Goal: Transaction & Acquisition: Purchase product/service

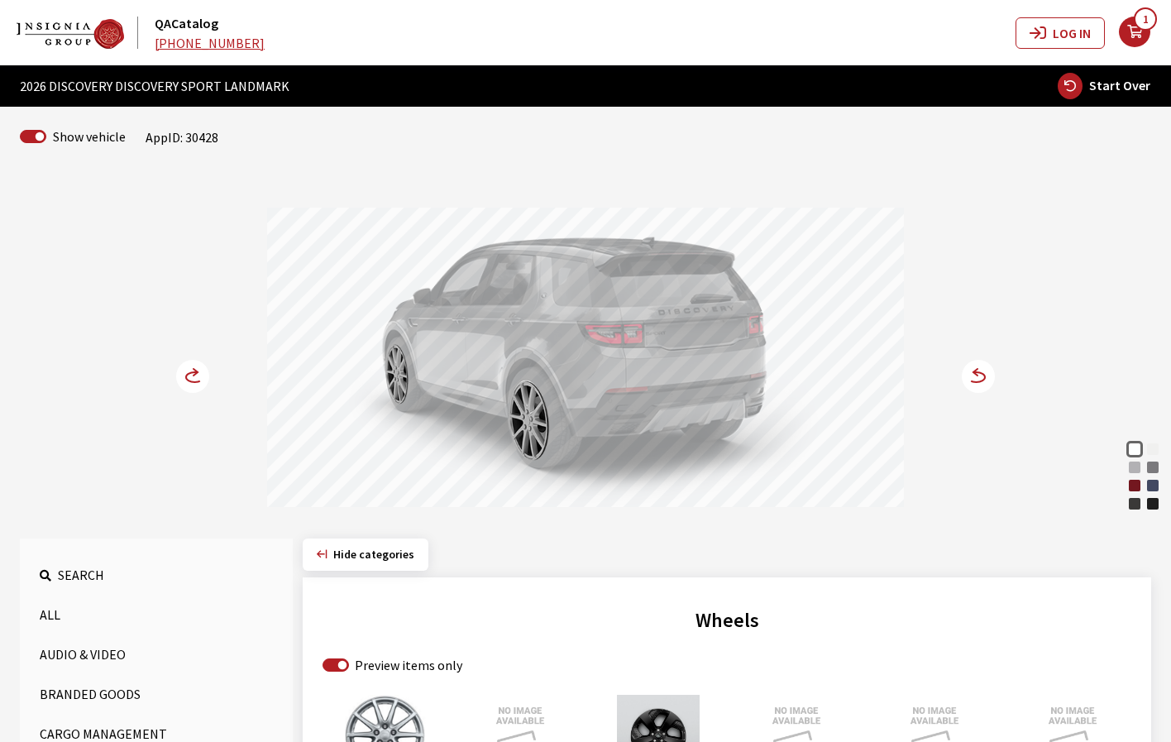
scroll to position [147, 0]
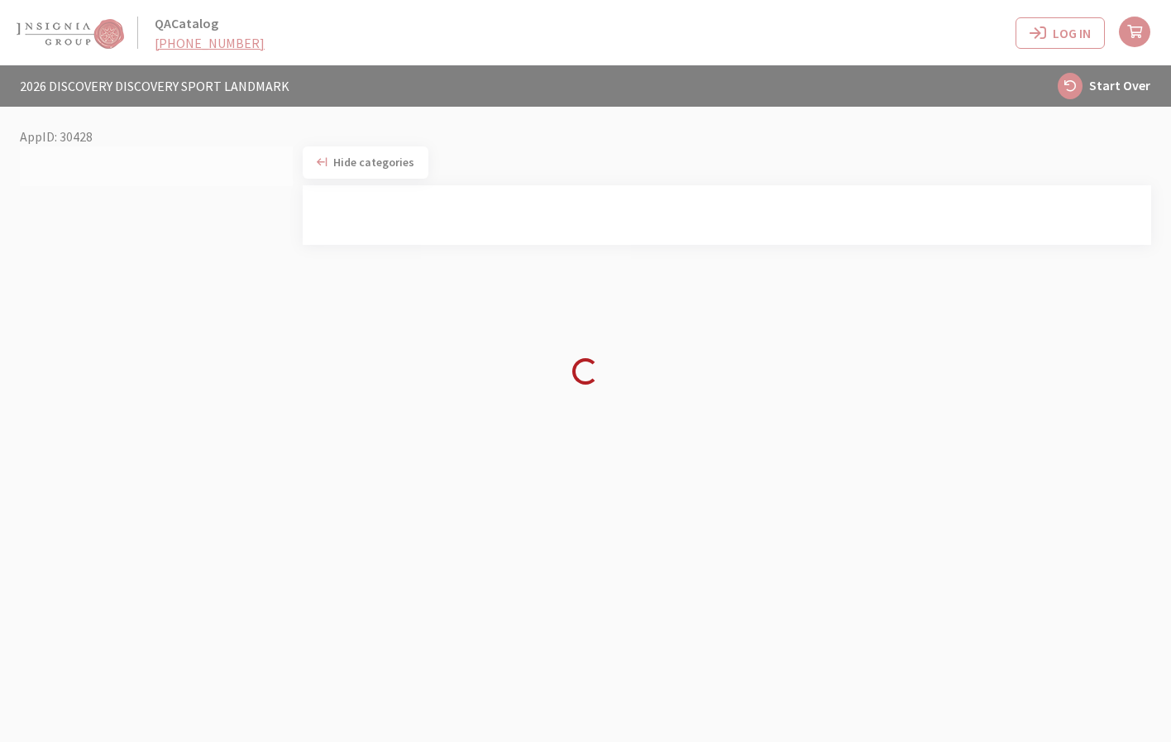
scroll to position [65, 0]
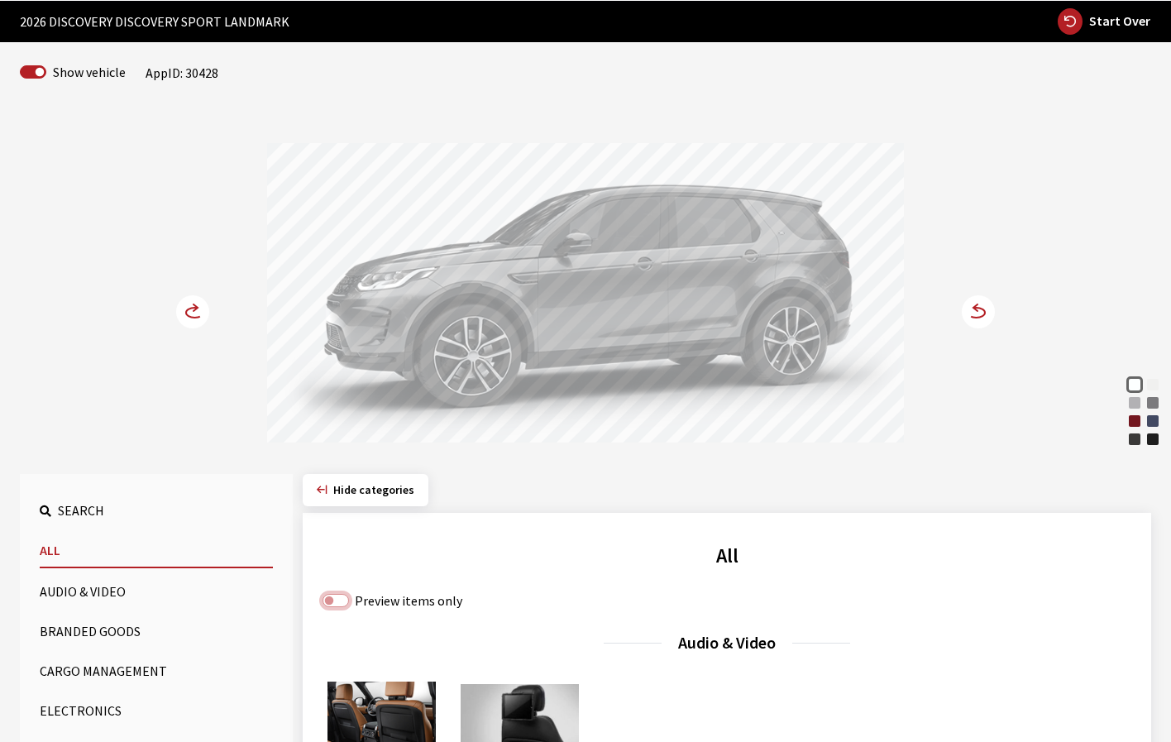
click at [326, 600] on input "Preview items only" at bounding box center [336, 600] width 26 height 13
checkbox input "true"
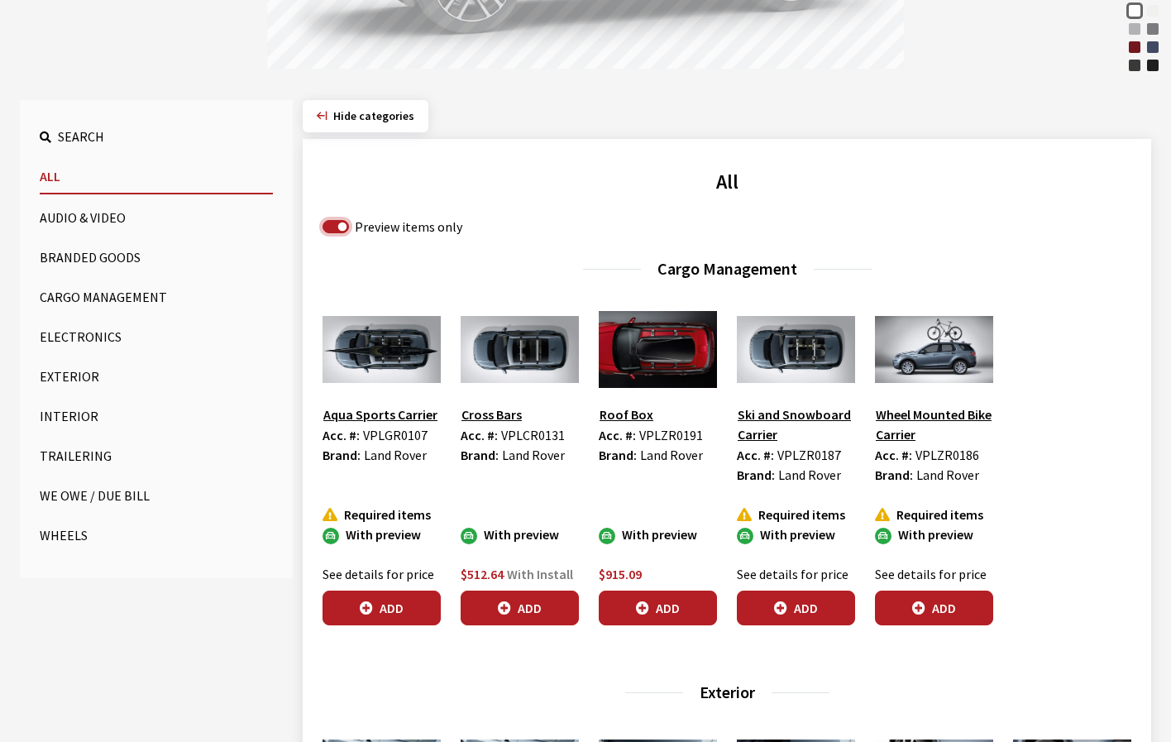
scroll to position [478, 0]
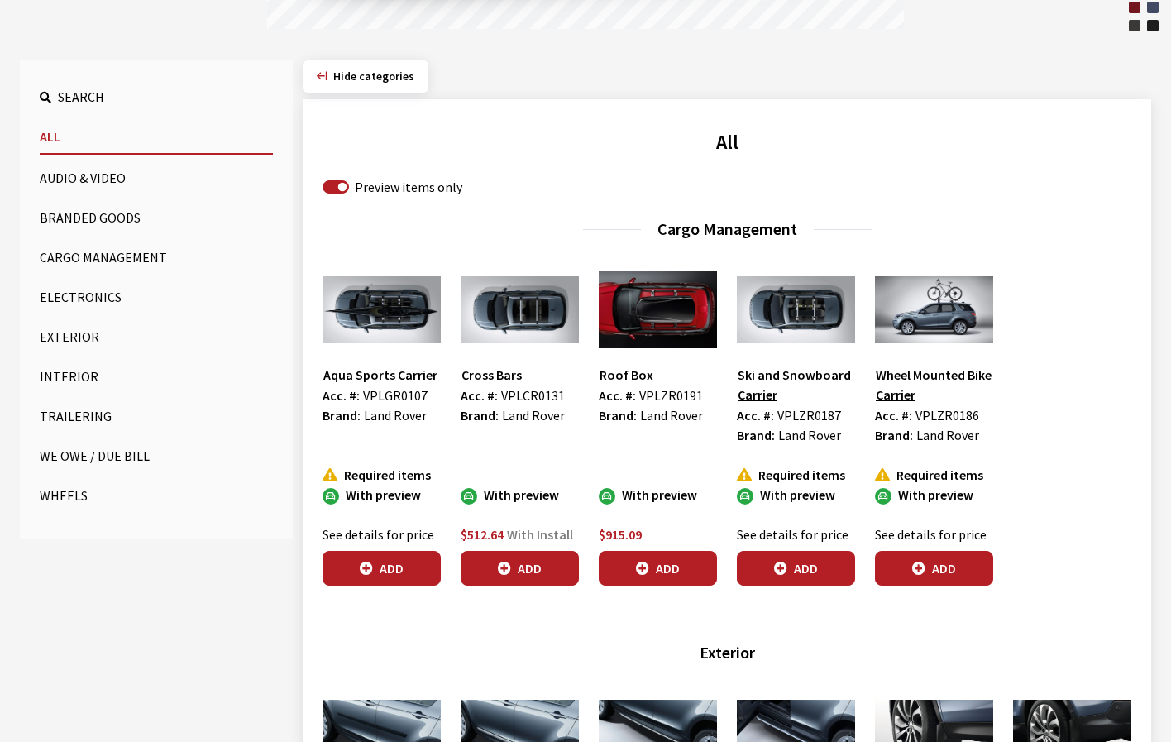
click at [59, 493] on button "Wheels" at bounding box center [156, 495] width 233 height 33
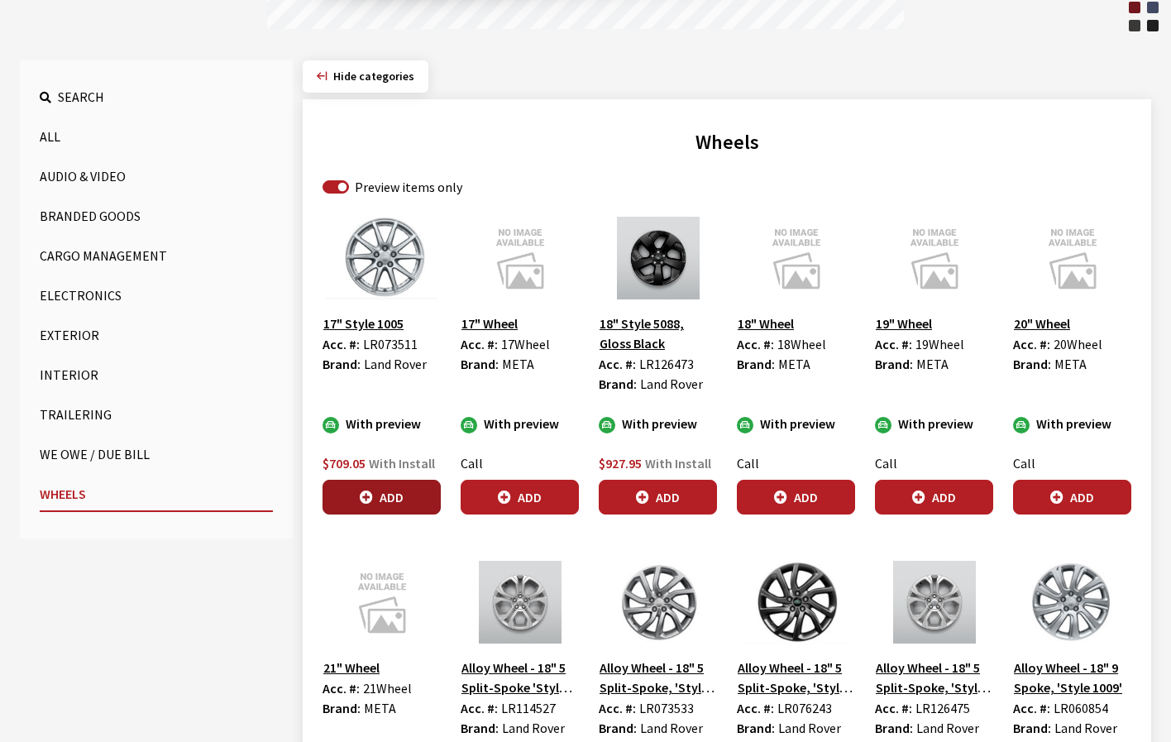
click at [380, 497] on button "Add" at bounding box center [382, 497] width 118 height 35
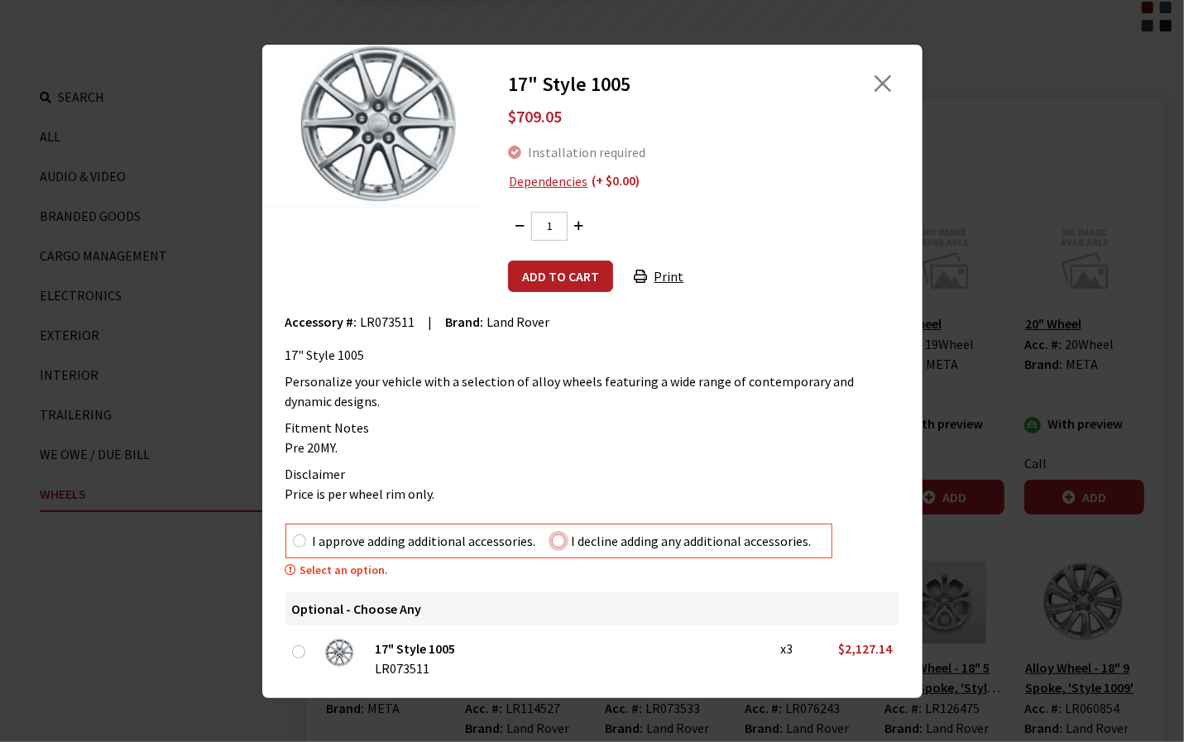
click at [558, 542] on input "I decline adding any additional accessories." at bounding box center [558, 540] width 13 height 13
radio input "true"
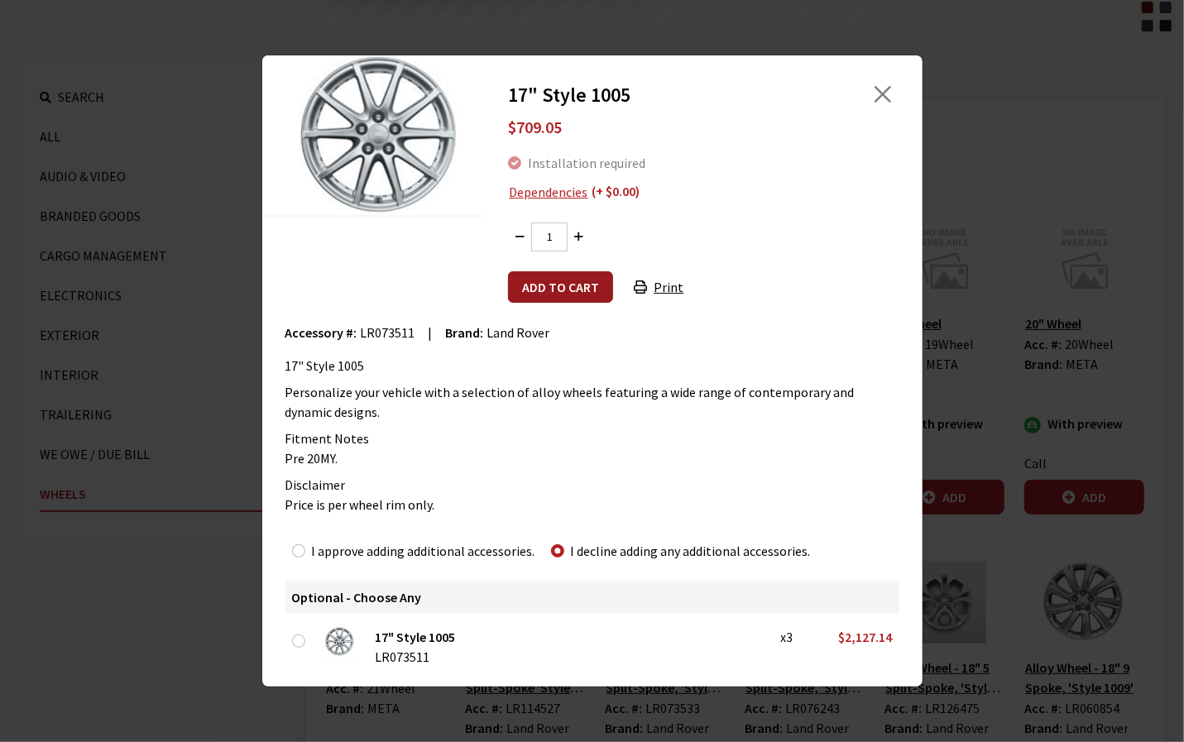
click at [541, 291] on button "Add to cart" at bounding box center [560, 286] width 105 height 31
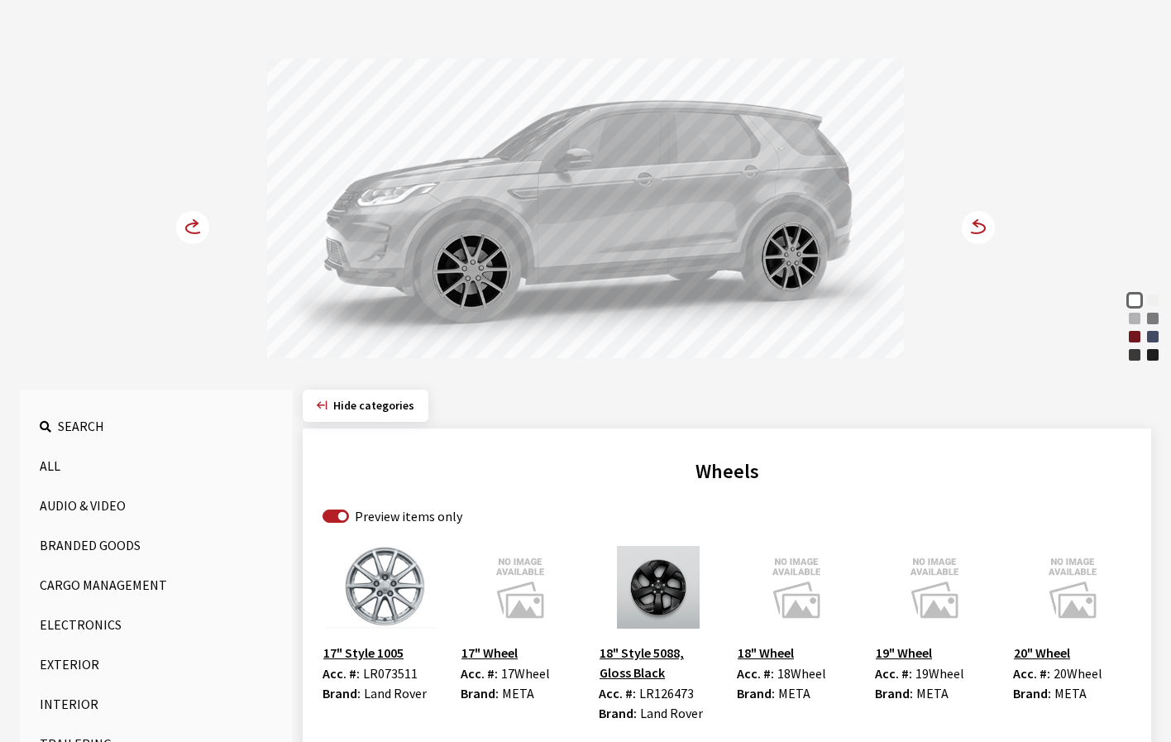
scroll to position [147, 0]
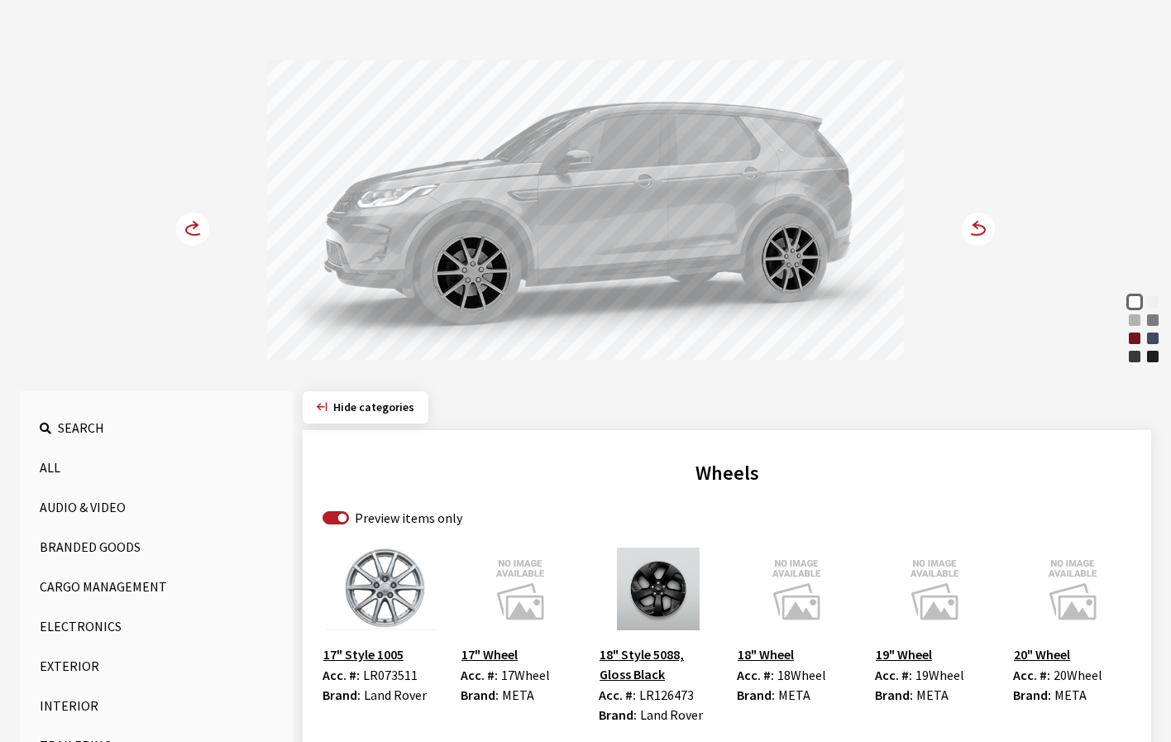
click at [976, 230] on circle at bounding box center [978, 229] width 33 height 33
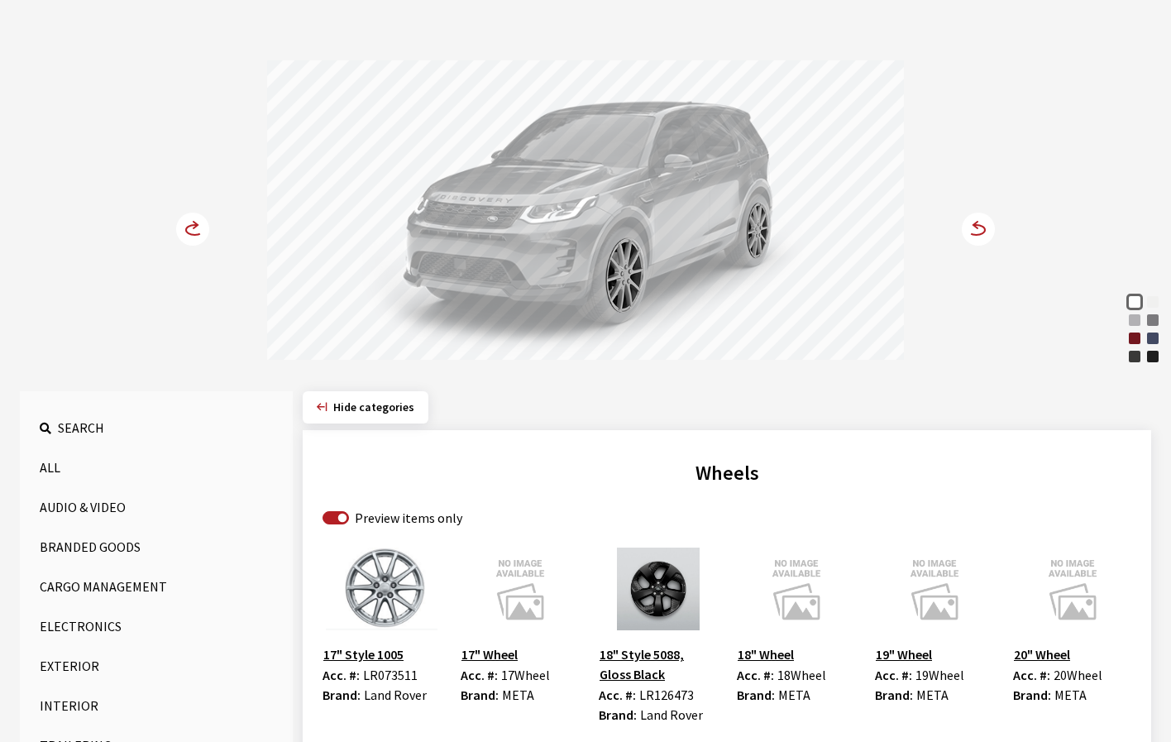
click at [976, 231] on circle at bounding box center [978, 229] width 33 height 33
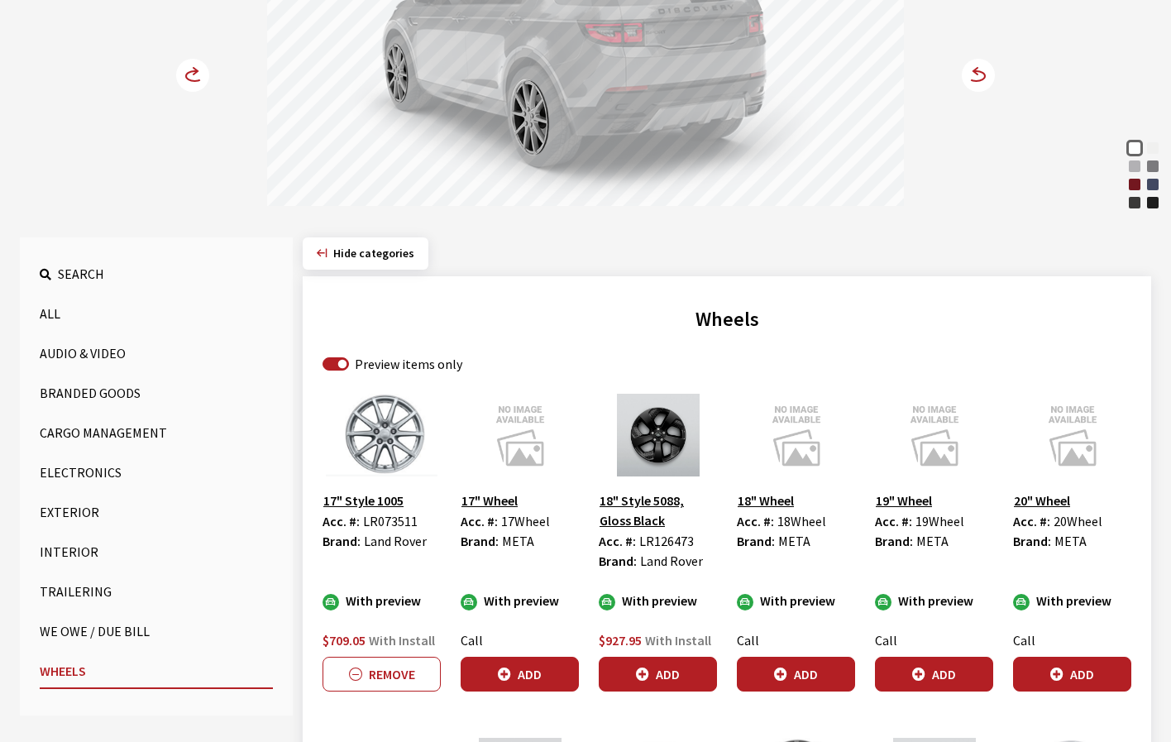
scroll to position [313, 0]
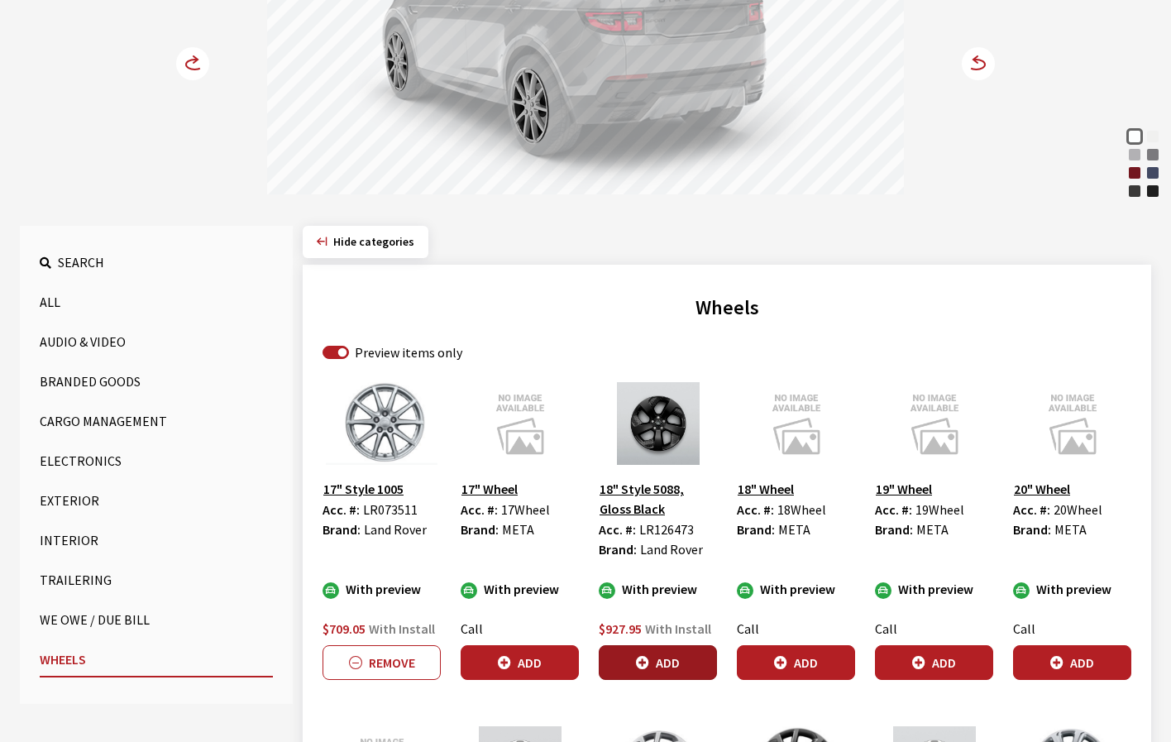
click at [694, 659] on button "Add" at bounding box center [658, 662] width 118 height 35
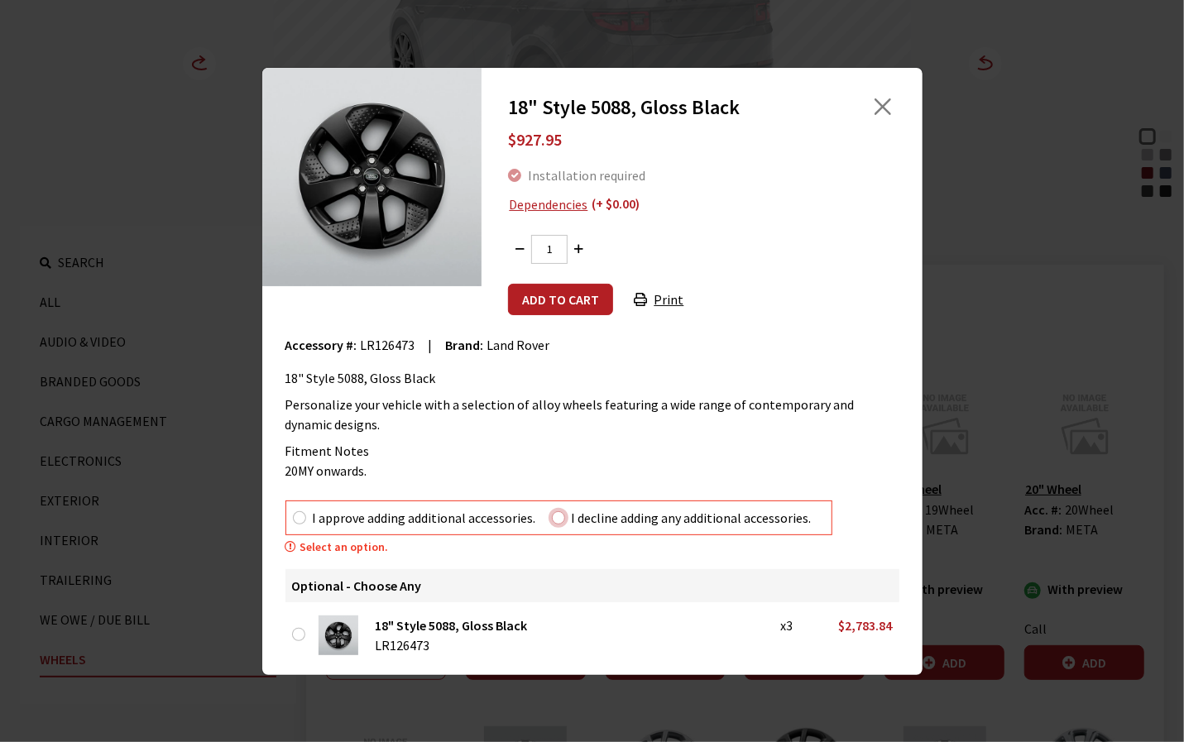
click at [552, 517] on input "I decline adding any additional accessories." at bounding box center [558, 517] width 13 height 13
radio input "true"
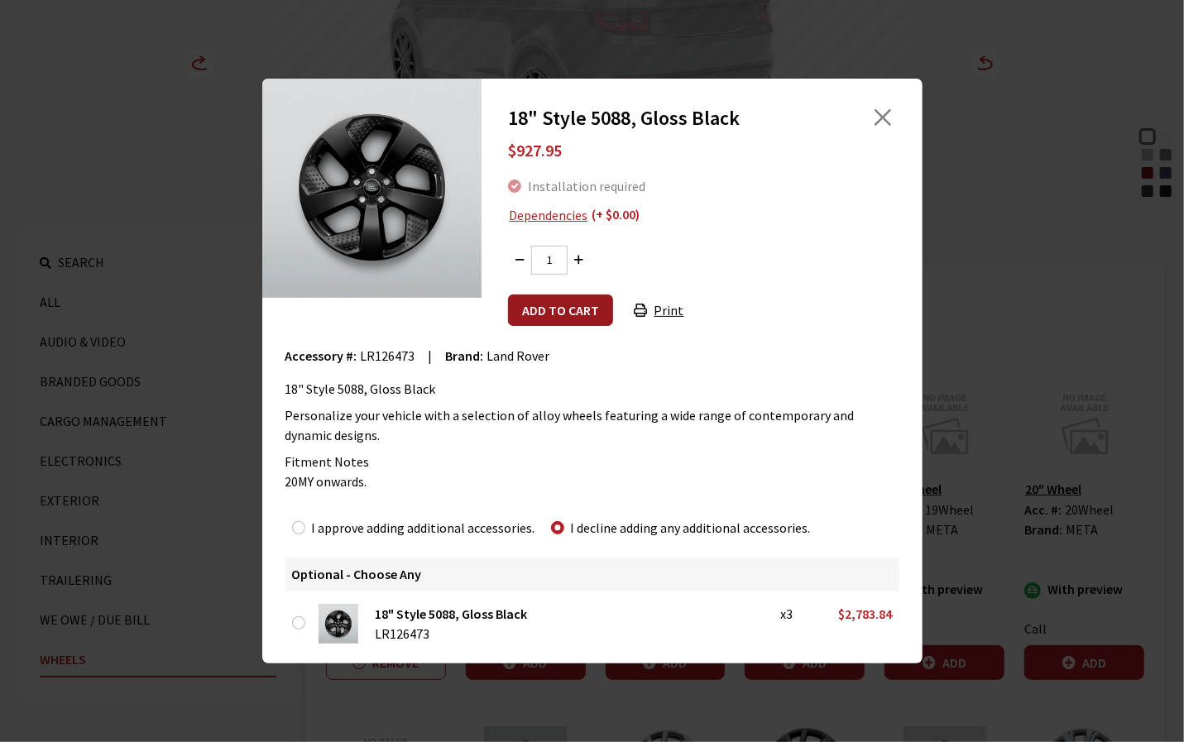
click at [560, 307] on button "Add to cart" at bounding box center [560, 309] width 105 height 31
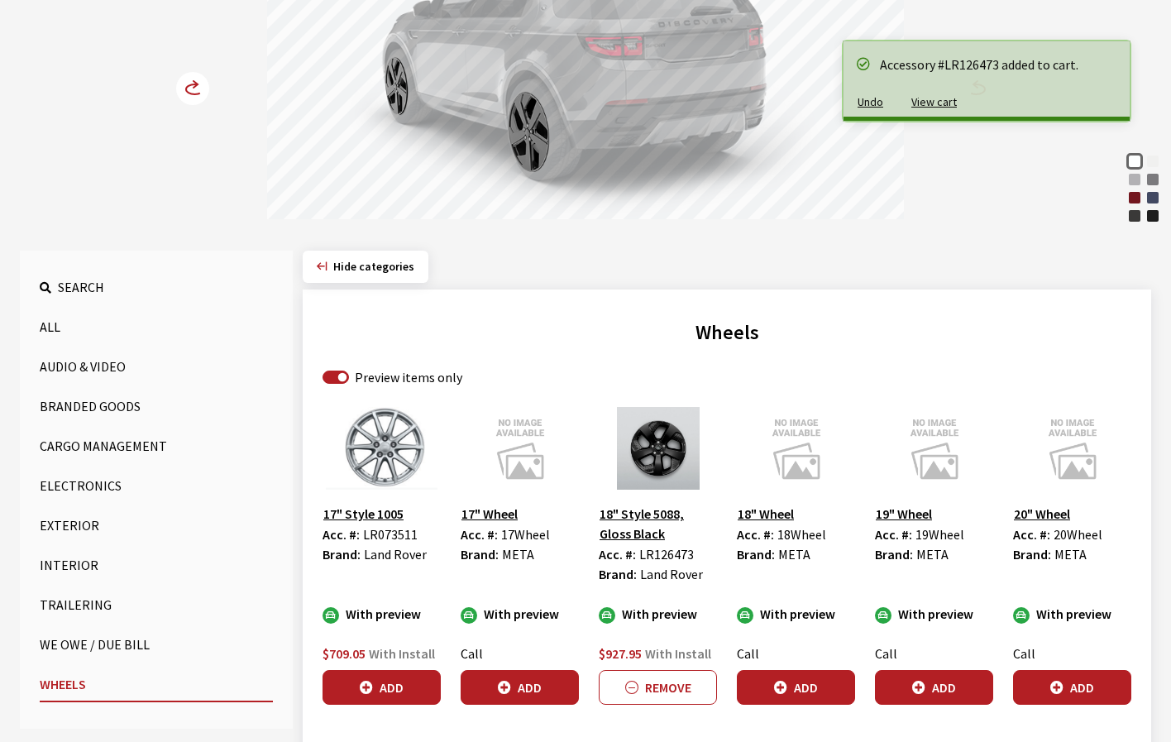
scroll to position [147, 0]
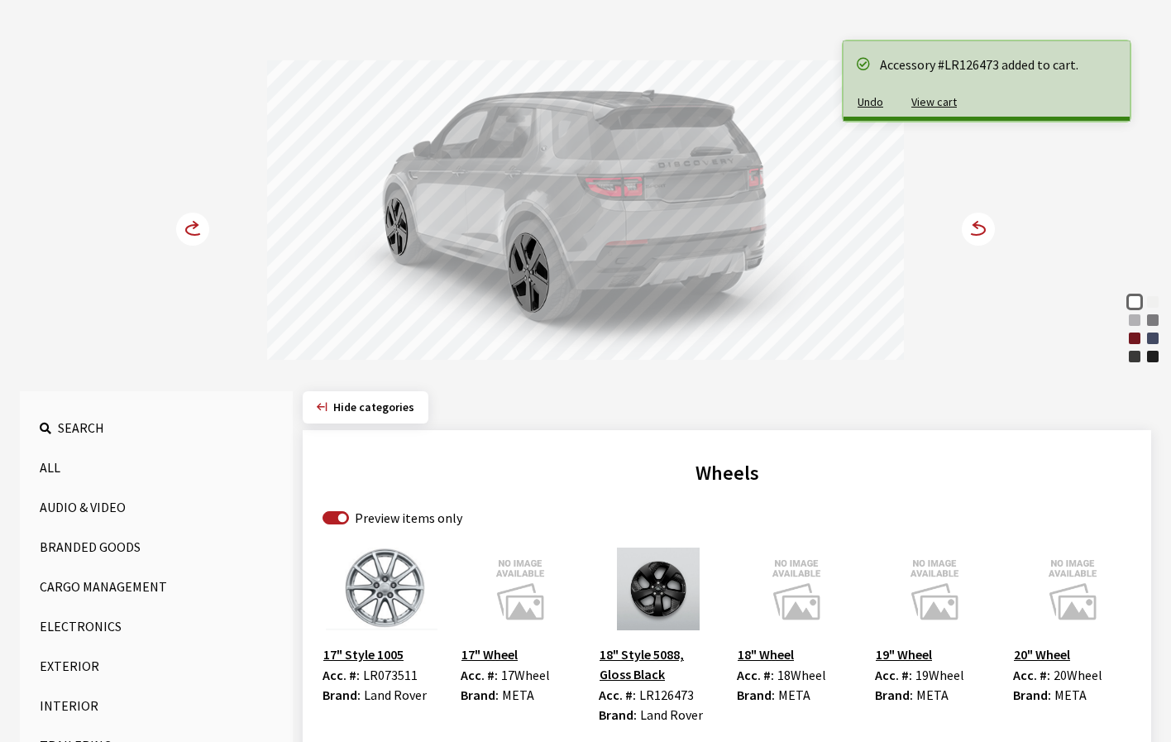
click at [978, 235] on circle at bounding box center [978, 229] width 33 height 33
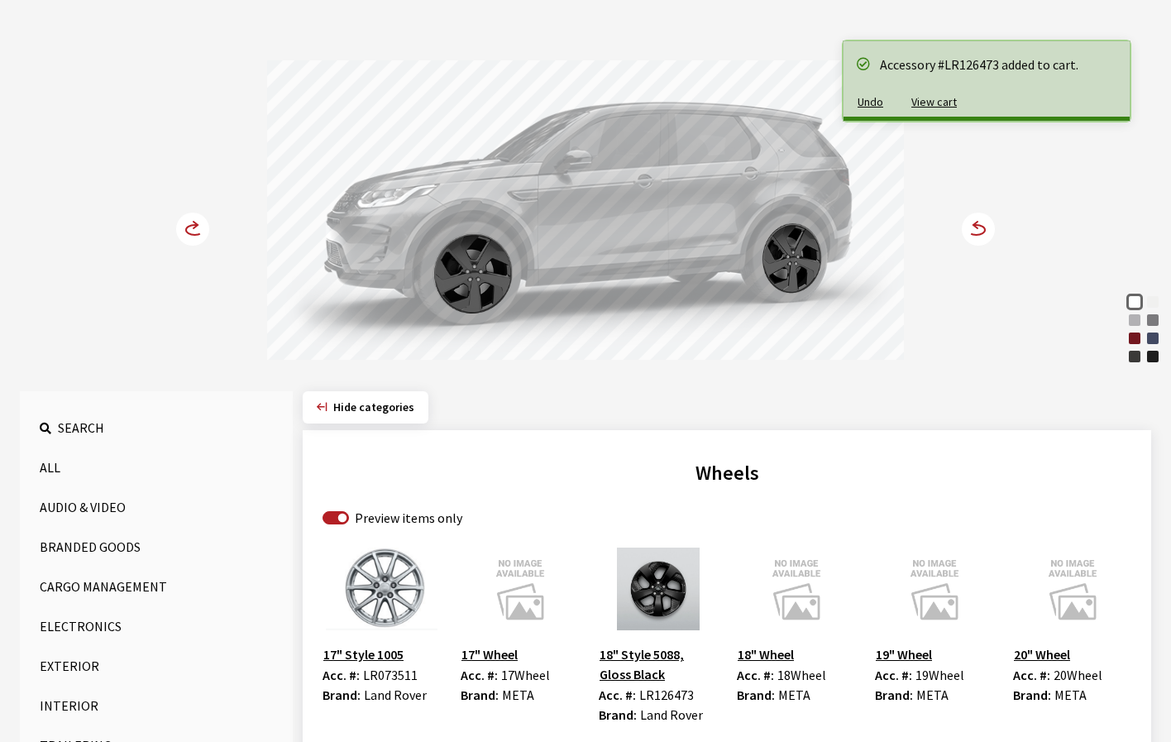
click at [978, 235] on circle at bounding box center [978, 229] width 33 height 33
